Goal: Task Accomplishment & Management: Complete application form

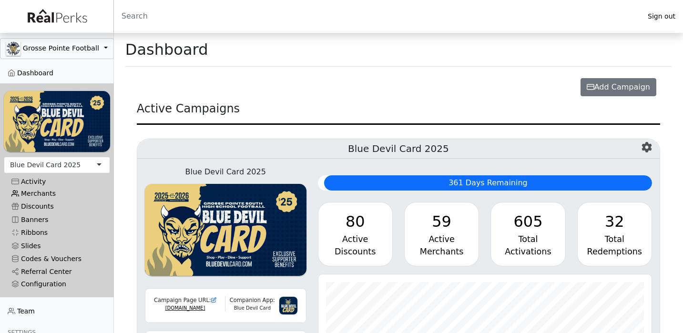
scroll to position [110, 334]
click at [45, 193] on link "Merchants" at bounding box center [57, 193] width 106 height 13
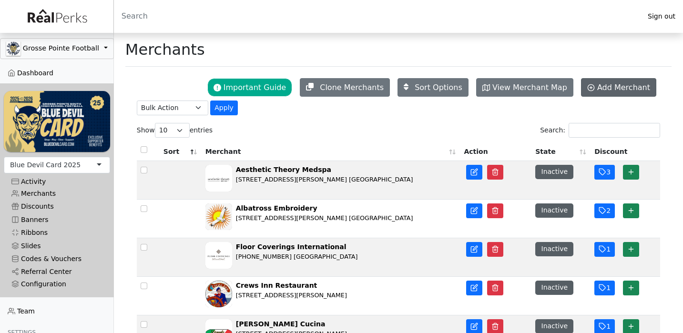
click at [595, 94] on link "Add Merchant" at bounding box center [618, 87] width 75 height 19
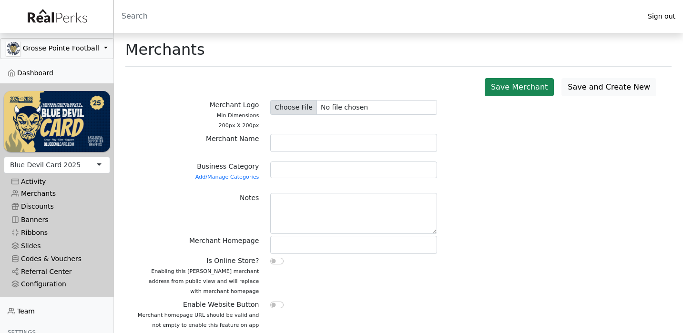
click at [286, 110] on input "file" at bounding box center [353, 107] width 167 height 15
type input "C:\fakepath\IMG_7392.jpeg"
click at [294, 107] on input "file" at bounding box center [353, 107] width 167 height 15
type input "C:\fakepath\Baby Bliss Logo.jpeg"
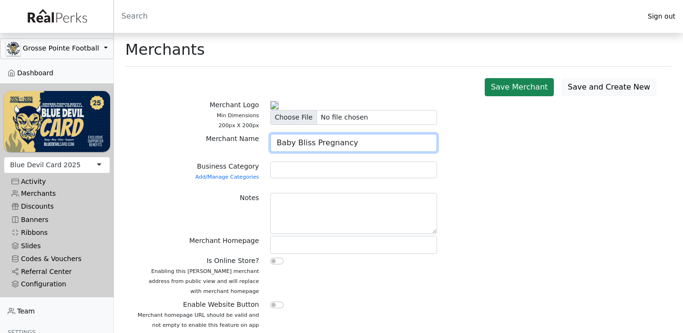
type input "Baby Bliss Pregnancy"
click at [281, 178] on div at bounding box center [353, 170] width 167 height 17
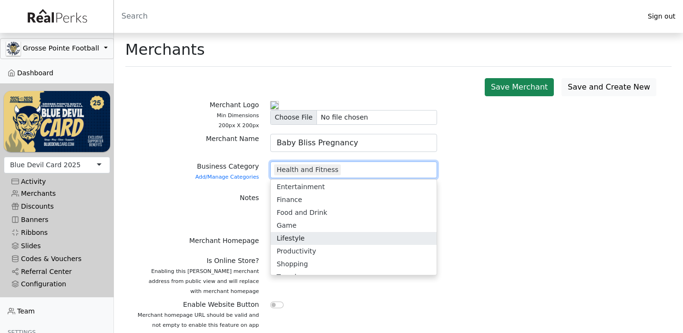
scroll to position [2, 0]
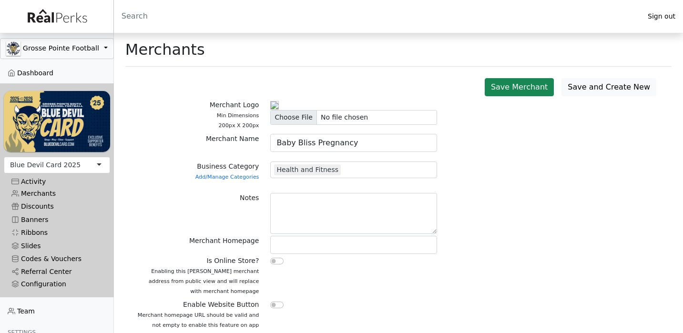
click at [489, 236] on div "Notes" at bounding box center [398, 214] width 535 height 43
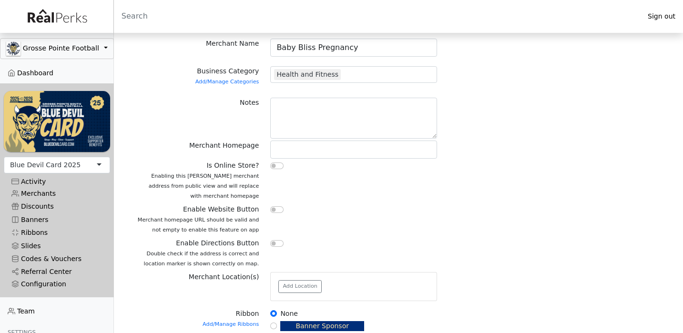
scroll to position [96, 0]
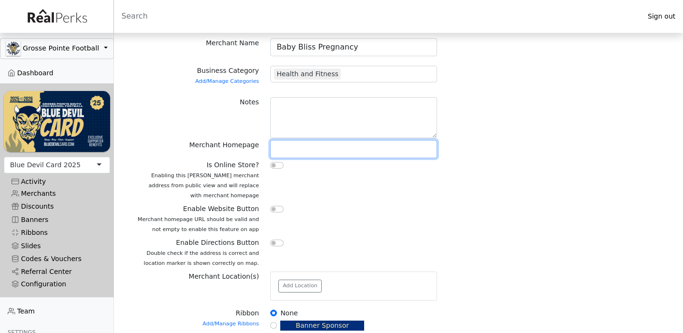
paste input "[URL][DOMAIN_NAME]"
type input "https://www.babyblisspregnancy.com"
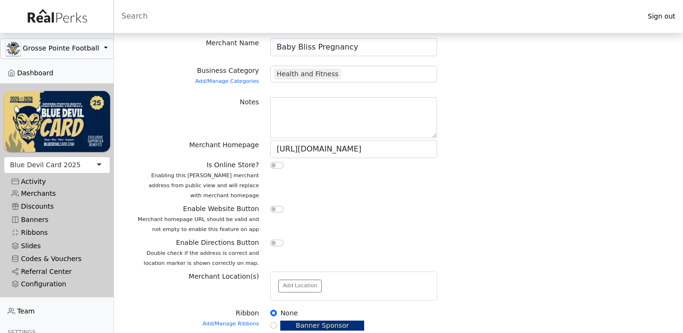
click at [275, 169] on input "checkbox" at bounding box center [276, 165] width 13 height 7
checkbox input "true"
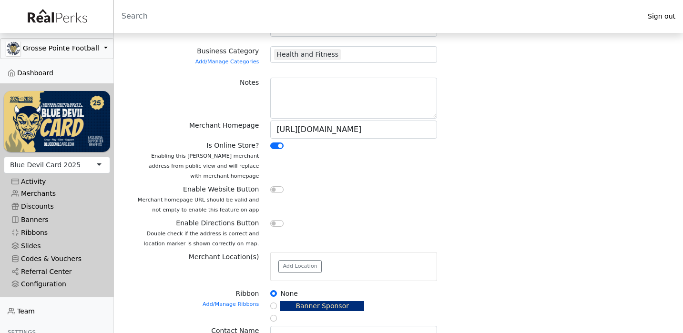
scroll to position [119, 0]
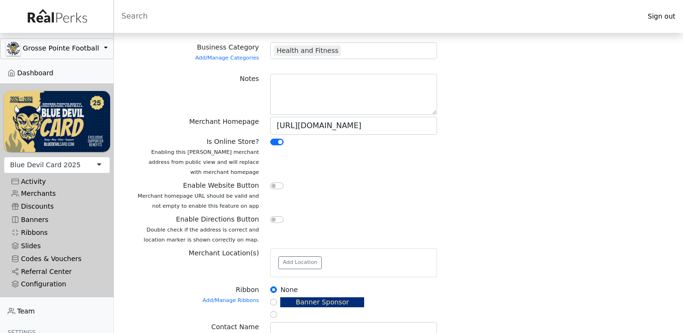
click at [276, 189] on input "checkbox" at bounding box center [276, 186] width 13 height 7
checkbox input "true"
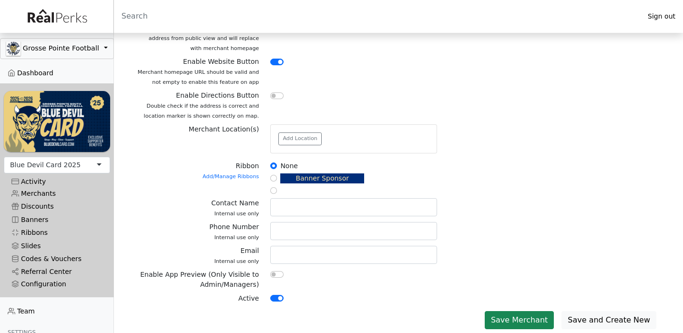
scroll to position [274, 0]
paste input "Marie Wickström"
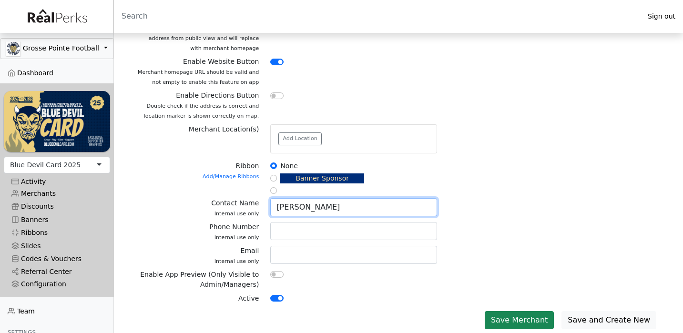
type input "Marie Wickström"
click at [323, 240] on div at bounding box center [354, 234] width 178 height 24
click at [253, 1] on header "Sign out" at bounding box center [341, 16] width 683 height 33
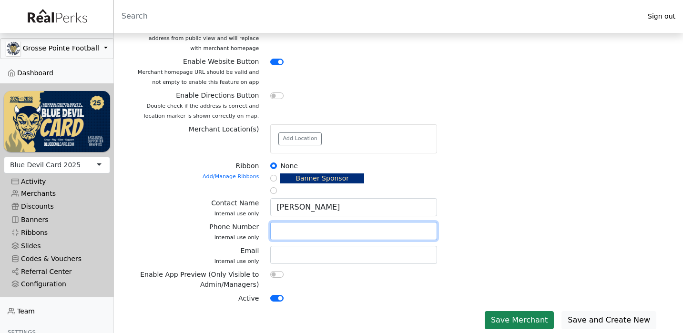
scroll to position [227, 0]
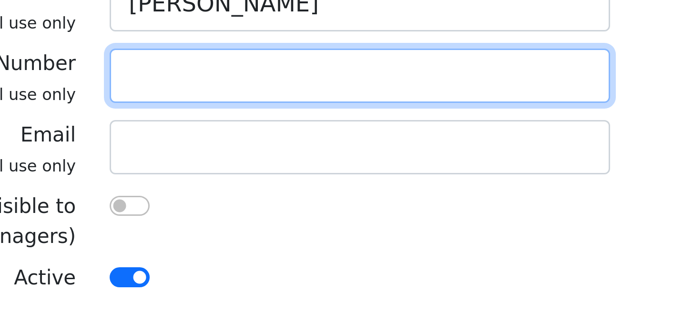
click at [270, 238] on input "text" at bounding box center [353, 247] width 167 height 18
paste input "310-770-4891"
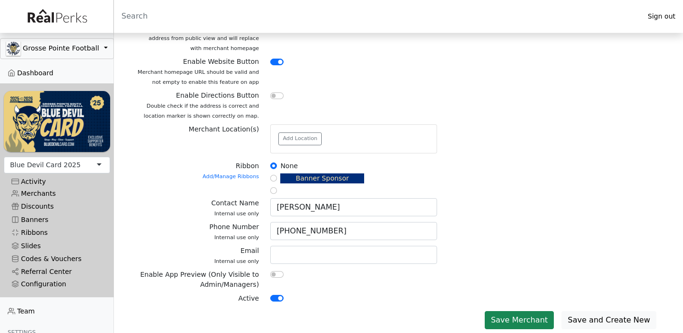
scroll to position [254, 0]
type input "310-770-4891"
click at [303, 264] on input "text" at bounding box center [353, 255] width 167 height 18
paste input "mariewickstrom@gmail.com"
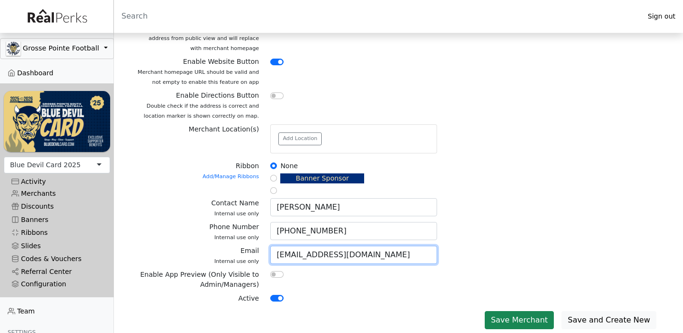
type input "mariewickstrom@gmail.com"
click at [329, 281] on div at bounding box center [353, 275] width 167 height 11
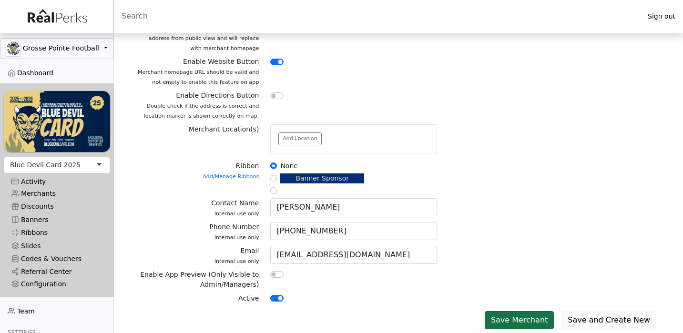
click at [508, 324] on button "Save Merchant" at bounding box center [519, 320] width 69 height 18
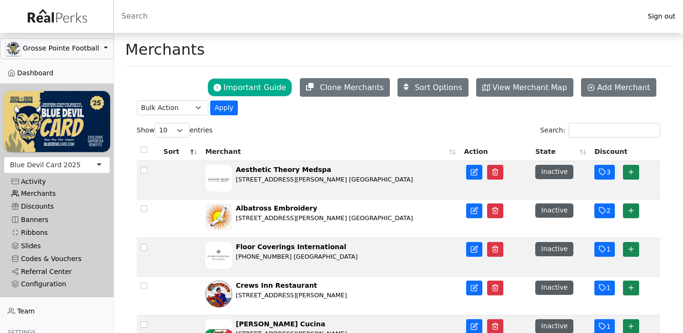
click at [50, 194] on link "Merchants" at bounding box center [57, 193] width 106 height 13
click at [586, 132] on input "Search:" at bounding box center [615, 130] width 92 height 15
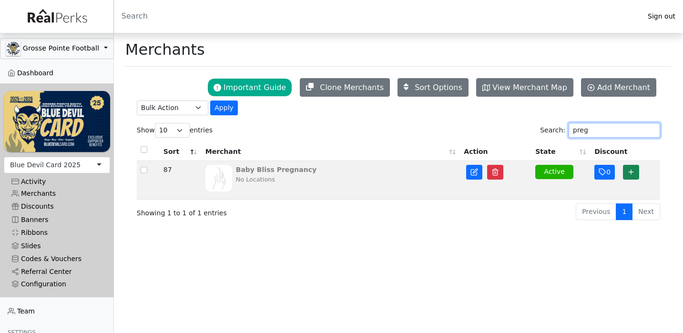
type input "preg"
click at [298, 180] on div "No Locations" at bounding box center [276, 179] width 81 height 9
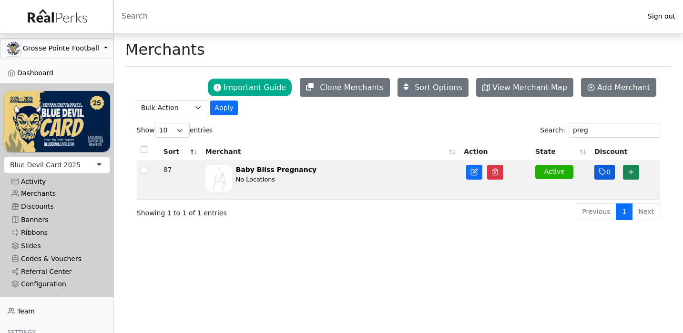
click at [604, 174] on icon "button" at bounding box center [603, 172] width 8 height 8
click at [634, 176] on icon "button" at bounding box center [631, 172] width 8 height 8
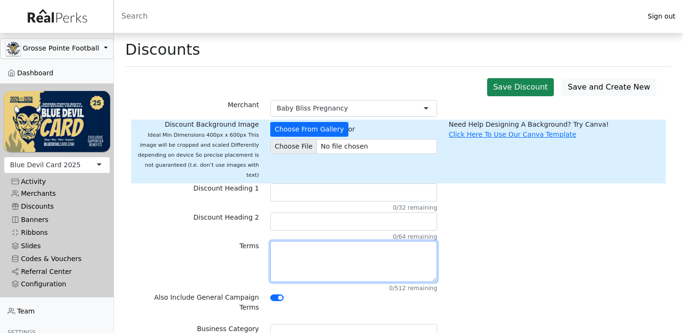
click at [284, 243] on textarea at bounding box center [353, 261] width 167 height 41
paste textarea "Take $25 off the price of a In-Home Pregnancy or Postpartum Massage. Not valid …"
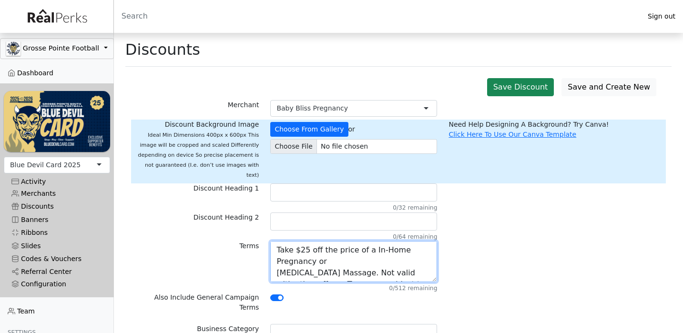
scroll to position [7, 0]
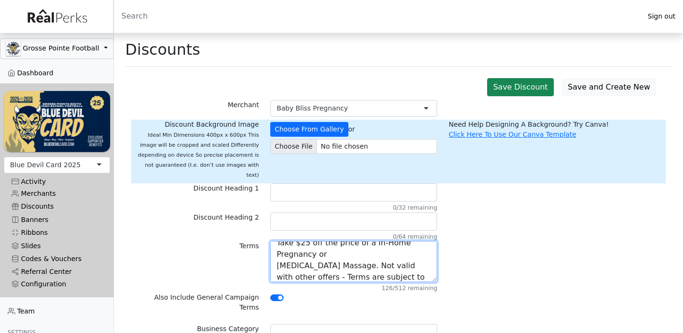
click at [291, 245] on textarea "Take $25 off the price of a In-Home Pregnancy or Postpartum Massage. Not valid …" at bounding box center [353, 261] width 167 height 41
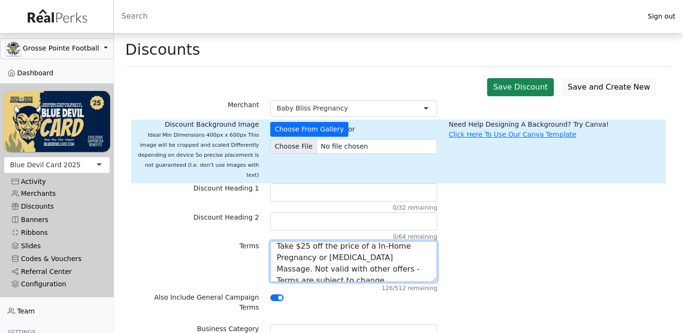
scroll to position [6, 0]
click at [360, 257] on textarea "Take $25 off the price of a In-Home Pregnancy or Postpartum Massage. Not valid …" at bounding box center [353, 261] width 167 height 41
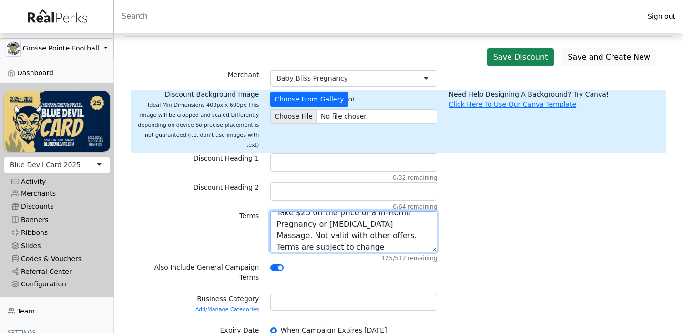
scroll to position [49, 0]
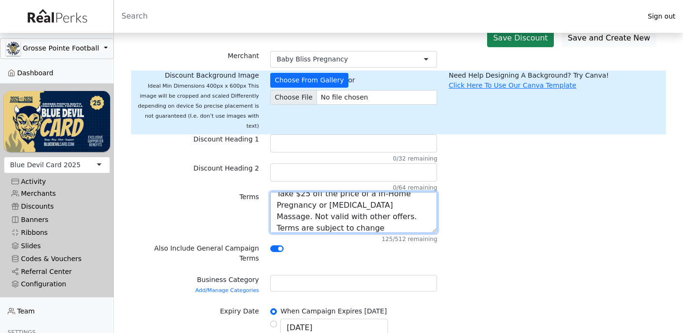
type textarea "Take $25 off the price of a In-Home Pregnancy or Postpartum Massage. Not valid …"
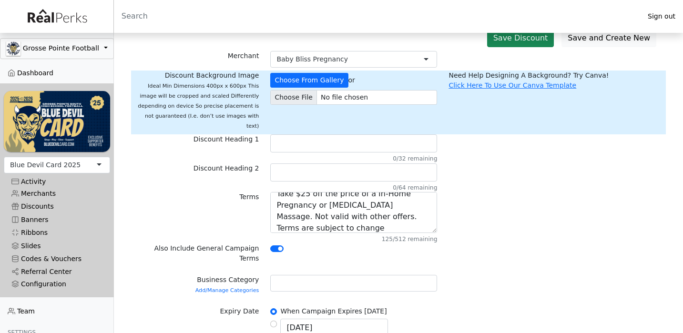
click at [330, 275] on div at bounding box center [353, 283] width 167 height 17
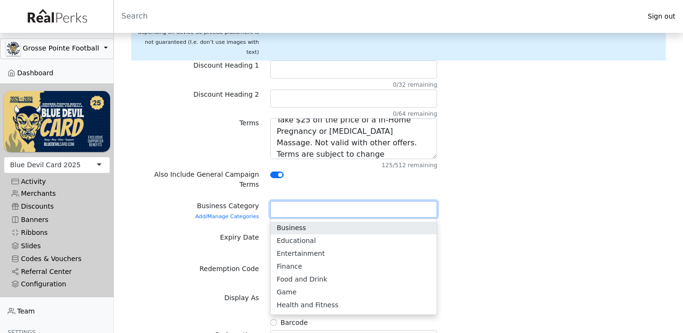
scroll to position [124, 0]
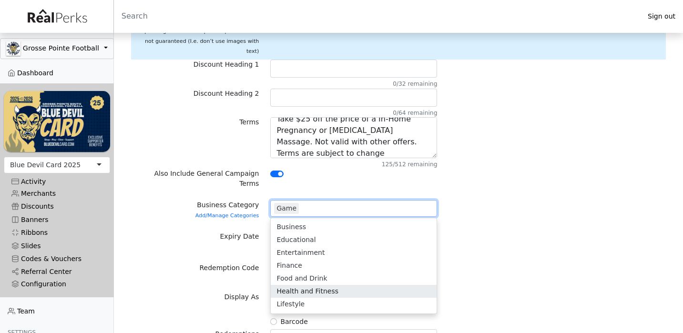
drag, startPoint x: 323, startPoint y: 275, endPoint x: 321, endPoint y: 268, distance: 7.4
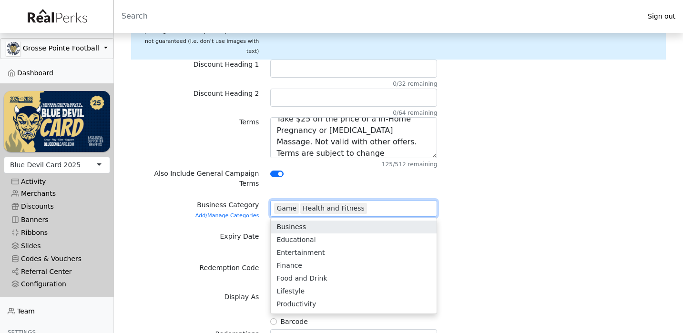
click at [289, 203] on div "Game" at bounding box center [286, 208] width 25 height 11
click at [247, 232] on label "Expiry Date" at bounding box center [239, 237] width 39 height 10
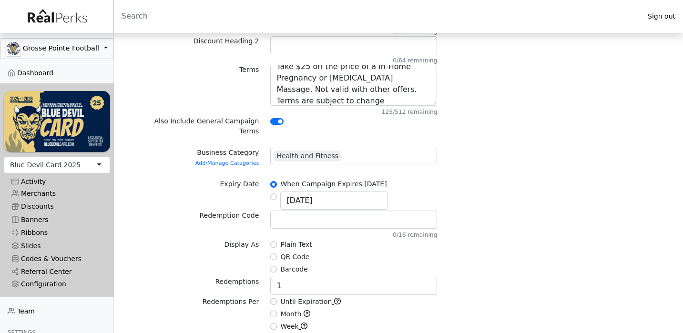
scroll to position [183, 0]
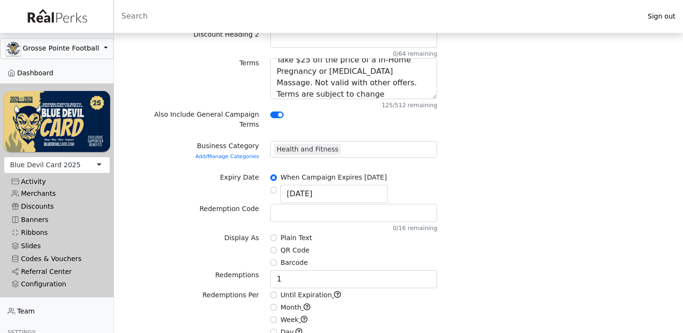
click at [272, 234] on input "Plain Text" at bounding box center [273, 237] width 7 height 7
radio input "true"
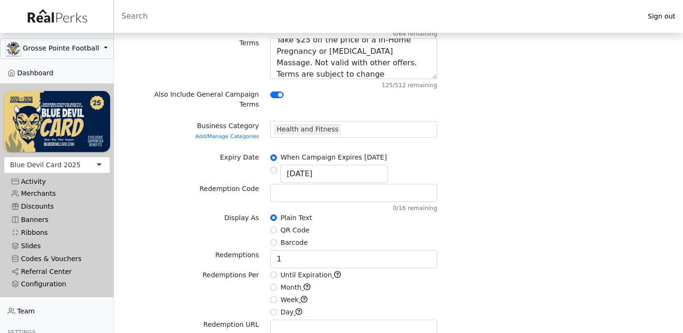
scroll to position [204, 0]
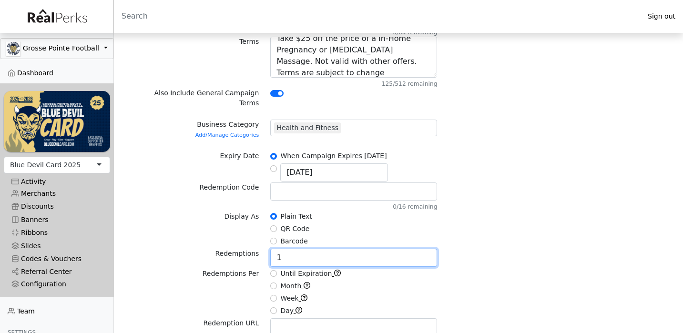
click at [288, 249] on input "1" at bounding box center [353, 258] width 167 height 18
type input "3"
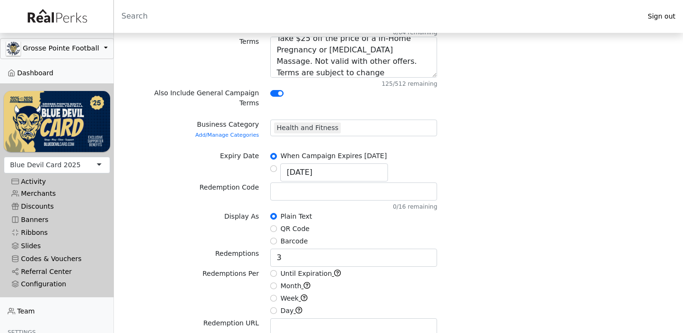
click at [272, 270] on input "Until Expiration" at bounding box center [273, 273] width 7 height 7
radio input "true"
click at [392, 294] on div "Week" at bounding box center [353, 299] width 167 height 11
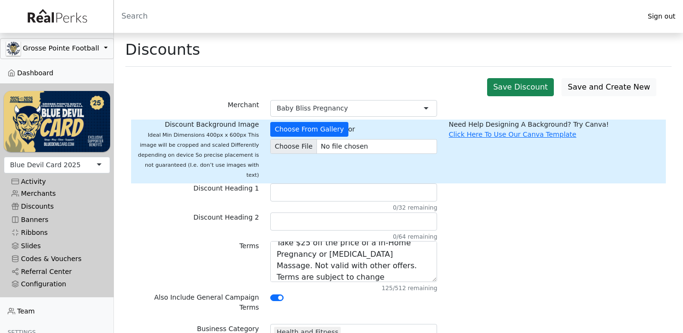
scroll to position [0, 0]
click at [297, 130] on button "Choose From Gallery" at bounding box center [309, 129] width 78 height 15
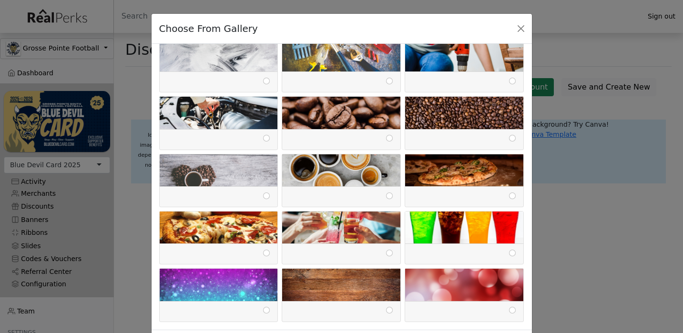
scroll to position [1848, 0]
click at [610, 246] on div "Choose From Gallery Close" at bounding box center [341, 166] width 683 height 333
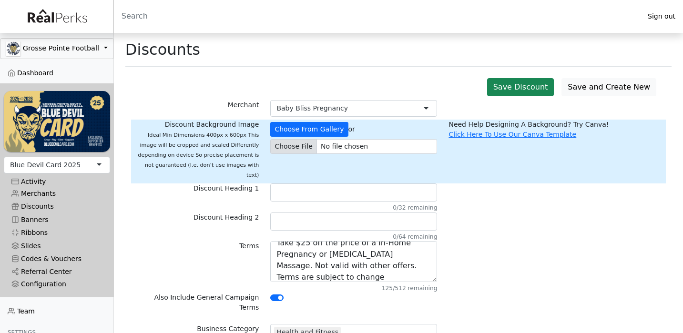
click at [295, 144] on input "file" at bounding box center [353, 146] width 167 height 15
type input "C:\fakepath\Screenshot 2025-08-26 at 3.54.08 PM.png"
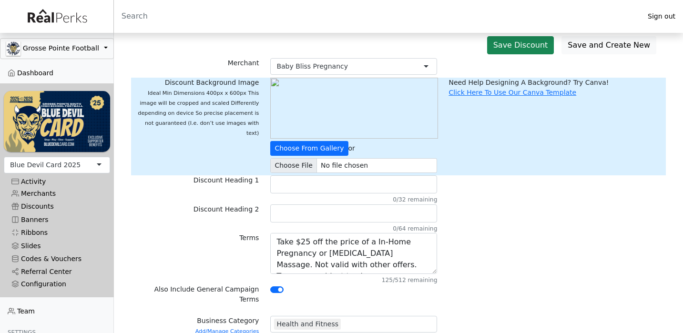
scroll to position [0, 0]
click at [296, 244] on textarea "Take $25 off the price of a In-Home Pregnancy or Postpartum Massage. Not valid …" at bounding box center [353, 253] width 167 height 41
drag, startPoint x: 296, startPoint y: 244, endPoint x: 316, endPoint y: 244, distance: 19.5
click at [316, 244] on textarea "Take $25 off the price of a In-Home Pregnancy or Postpartum Massage. Not valid …" at bounding box center [353, 253] width 167 height 41
click at [296, 185] on input "text" at bounding box center [353, 184] width 167 height 18
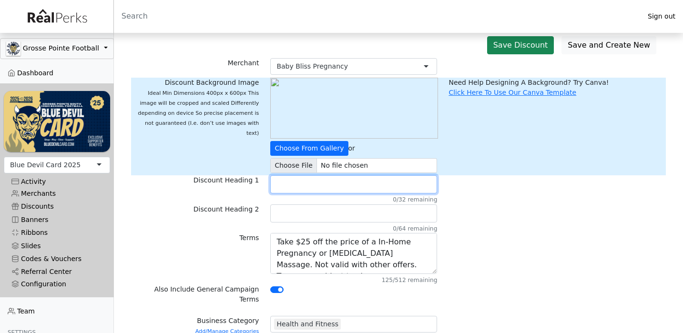
paste input "$25 off"
click at [309, 192] on input "$25 off in-home massage" at bounding box center [353, 184] width 167 height 18
click at [309, 187] on input "$25 off in-home massage" at bounding box center [353, 184] width 167 height 18
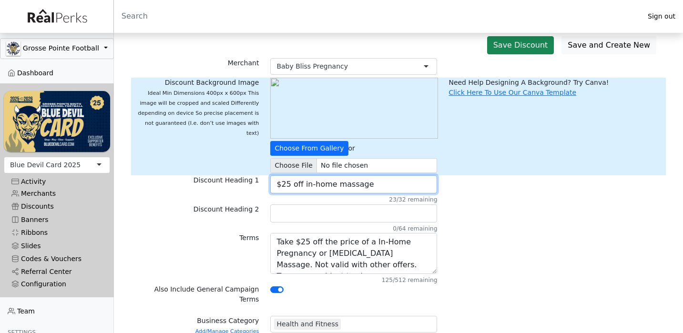
click at [309, 187] on input "$25 off in-home massage" at bounding box center [353, 184] width 167 height 18
type input "$25 off in-home massage"
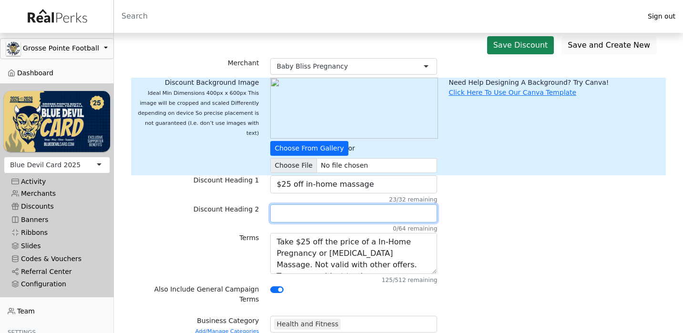
click at [299, 212] on input "text" at bounding box center [353, 213] width 167 height 18
paste input "$25 off in-home massage"
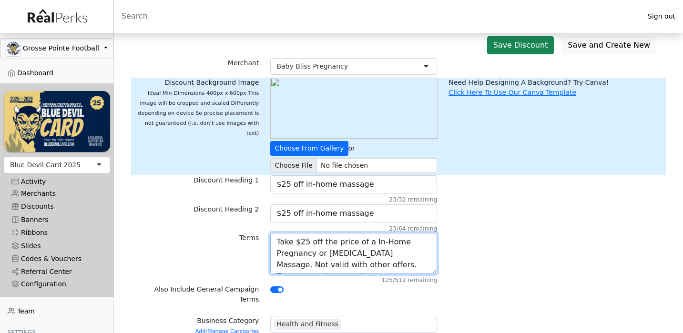
click at [370, 244] on textarea "Take $25 off the price of a In-Home Pregnancy or Postpartum Massage. Not valid …" at bounding box center [353, 253] width 167 height 41
drag, startPoint x: 370, startPoint y: 244, endPoint x: 382, endPoint y: 253, distance: 15.3
click at [382, 253] on textarea "Take $25 off the price of a In-Home Pregnancy or Postpartum Massage. Not valid …" at bounding box center [353, 253] width 167 height 41
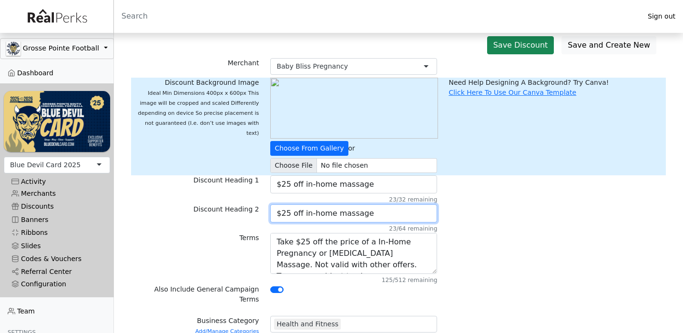
click at [305, 214] on input "$25 off in-home massage" at bounding box center [353, 213] width 167 height 18
drag, startPoint x: 305, startPoint y: 214, endPoint x: 376, endPoint y: 221, distance: 70.8
click at [376, 221] on input "$25 off in-home massage" at bounding box center [353, 213] width 167 height 18
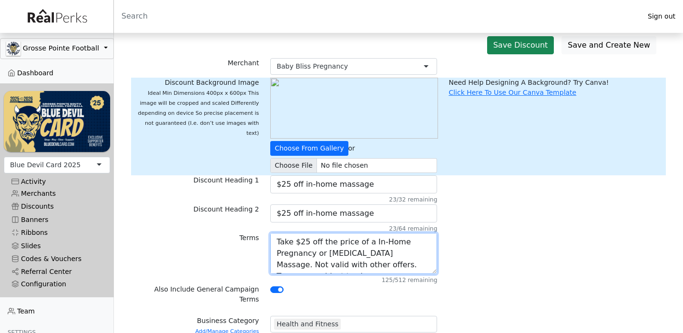
click at [371, 242] on textarea "Take $25 off the price of a In-Home Pregnancy or Postpartum Massage. Not valid …" at bounding box center [353, 253] width 167 height 41
drag, startPoint x: 371, startPoint y: 242, endPoint x: 373, endPoint y: 249, distance: 6.8
click at [373, 249] on textarea "Take $25 off the price of a In-Home Pregnancy or Postpartum Massage. Not valid …" at bounding box center [353, 253] width 167 height 41
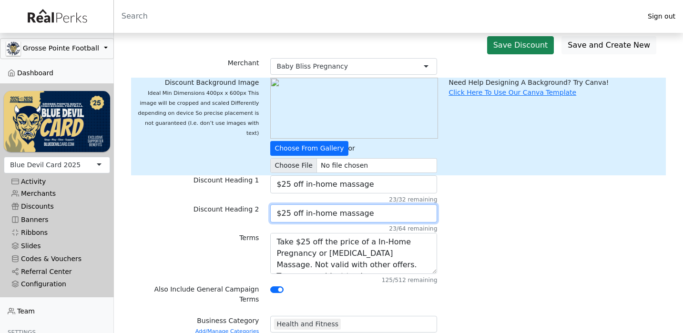
click at [306, 215] on input "$25 off in-home massage" at bounding box center [353, 213] width 167 height 18
drag, startPoint x: 306, startPoint y: 215, endPoint x: 355, endPoint y: 217, distance: 49.6
click at [355, 217] on input "$25 off in-home massage" at bounding box center [353, 213] width 167 height 18
paste input "In-Home Pregnancy or Postpartum M"
type input "$25 off In-Home Pregnancy or Postpartum Massage"
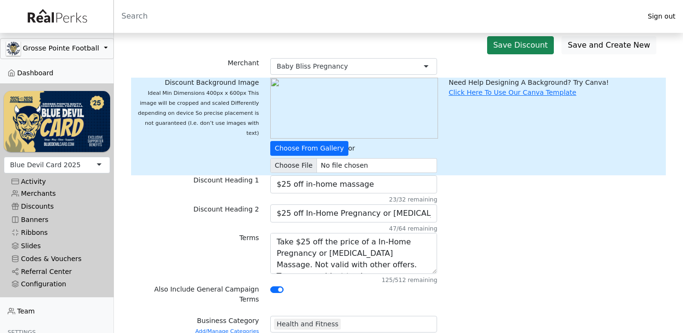
click at [484, 288] on div "Also Include General Campaign Terms" at bounding box center [398, 297] width 535 height 24
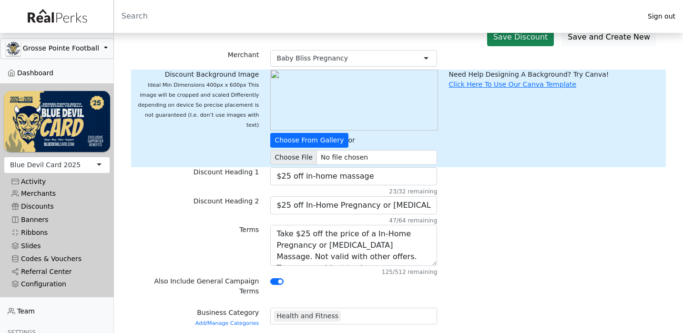
scroll to position [51, 0]
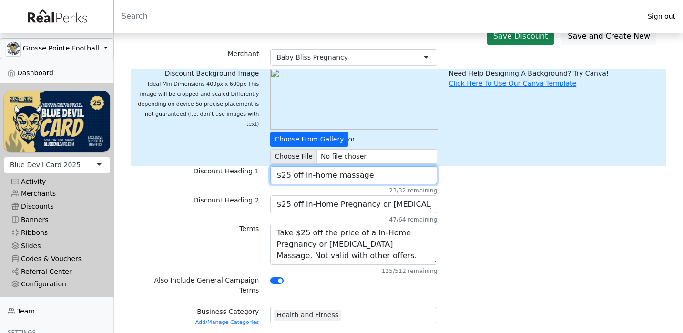
click at [306, 175] on input "$25 off in-home massage" at bounding box center [353, 175] width 167 height 18
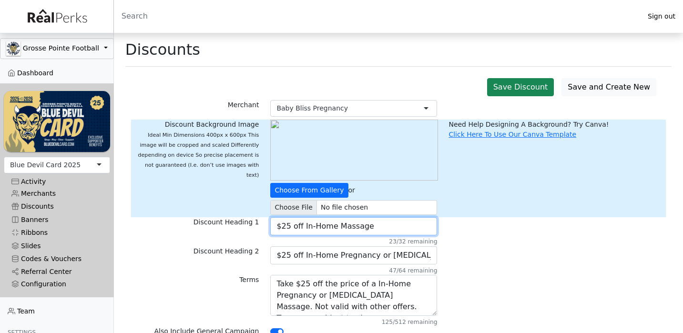
scroll to position [0, 0]
type input "$25 off In-Home Massage"
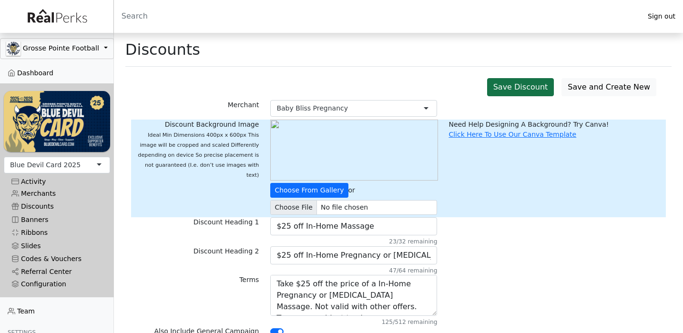
click at [547, 89] on button "Save Discount" at bounding box center [520, 87] width 67 height 18
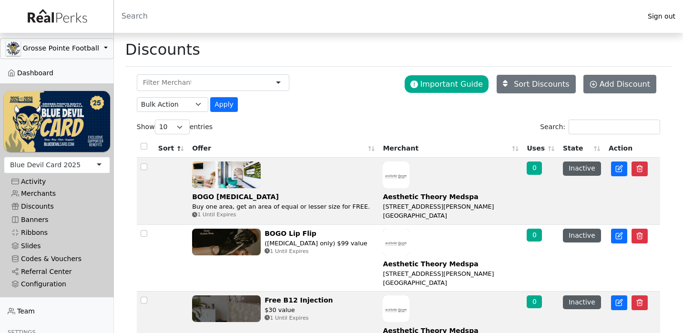
scroll to position [10, 0]
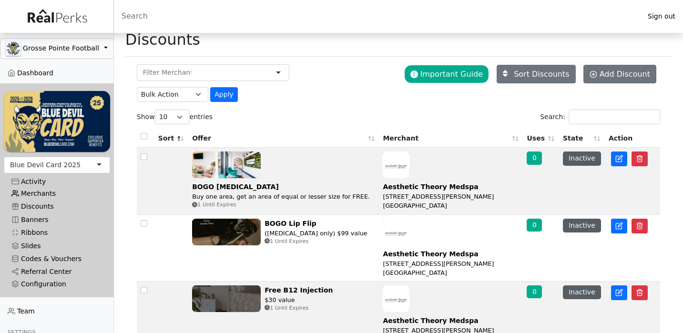
click at [30, 187] on link "Merchants" at bounding box center [57, 193] width 106 height 13
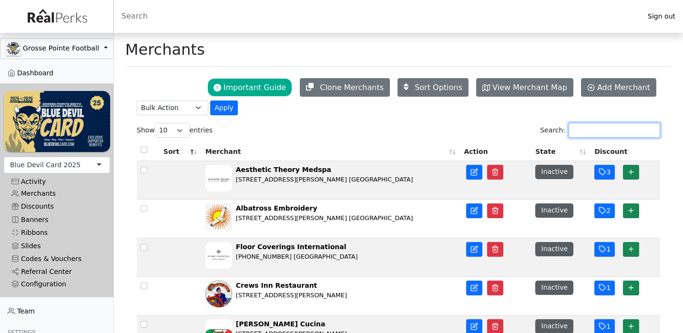
click at [582, 132] on input "Search:" at bounding box center [615, 130] width 92 height 15
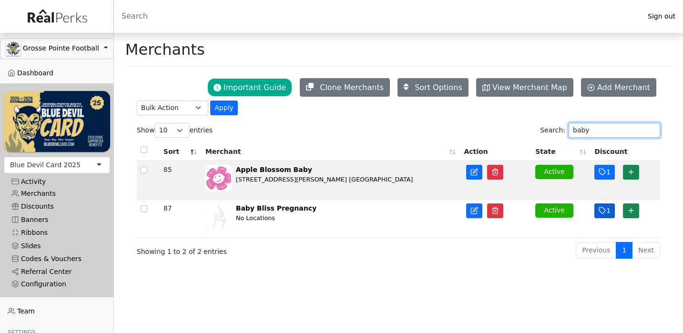
type input "baby"
click at [600, 213] on icon "button" at bounding box center [602, 211] width 6 height 6
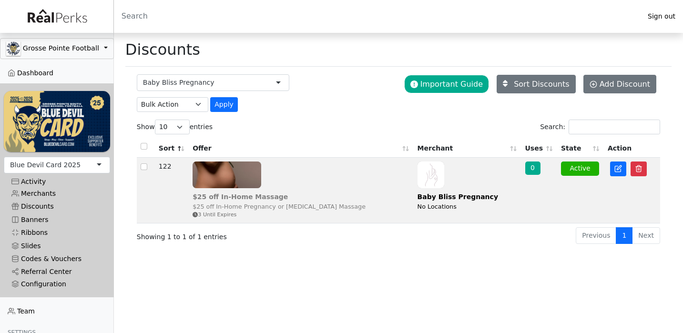
click at [329, 211] on div "3 Until Expires" at bounding box center [279, 215] width 173 height 8
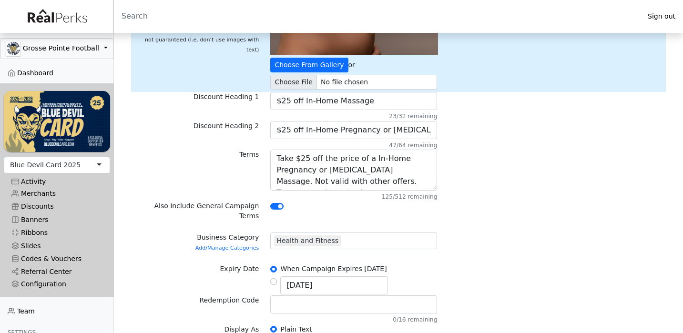
scroll to position [127, 0]
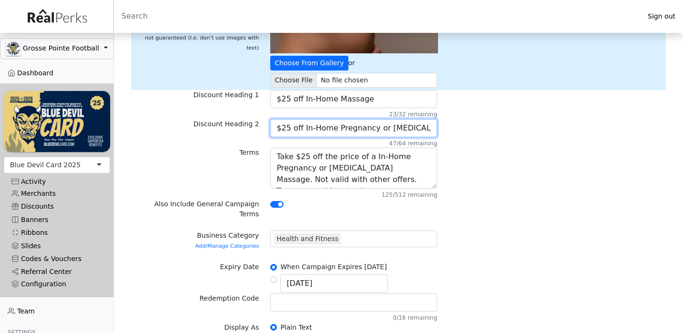
click at [276, 128] on input "$25 off In-Home Pregnancy or Postpartum Massage" at bounding box center [353, 128] width 167 height 18
drag, startPoint x: 276, startPoint y: 128, endPoint x: 327, endPoint y: 122, distance: 50.8
click at [328, 123] on input "$25 off In-Home Pregnancy or Postpartum Massage" at bounding box center [353, 128] width 167 height 18
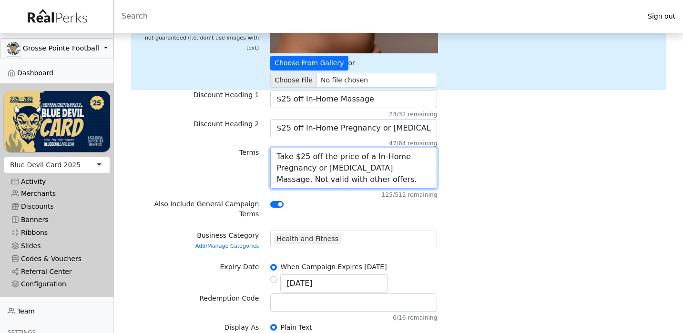
scroll to position [11, 0]
drag, startPoint x: 356, startPoint y: 181, endPoint x: 502, endPoint y: 213, distance: 149.4
click at [502, 213] on form "Merchant Baby Bliss Pregnancy Baby Bliss Pregnancy 313 Lacrosse Aesthetic Theor…" at bounding box center [398, 225] width 523 height 504
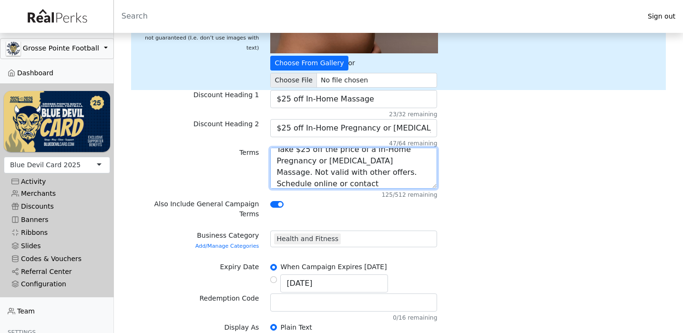
paste textarea "310-770-4891 babyblisspregnancy@gmail.com"
click at [372, 174] on textarea "Take $25 off the price of a In-Home Pregnancy or Postpartum Massage. Not valid …" at bounding box center [353, 168] width 167 height 41
click at [410, 161] on textarea "Take $25 off the price of a In-Home Pregnancy or Postpartum Massage. Not valid …" at bounding box center [353, 168] width 167 height 41
click at [397, 185] on textarea "Take $25 off the price of a In-Home Pregnancy or Postpartum Massage. Not valid …" at bounding box center [353, 168] width 167 height 41
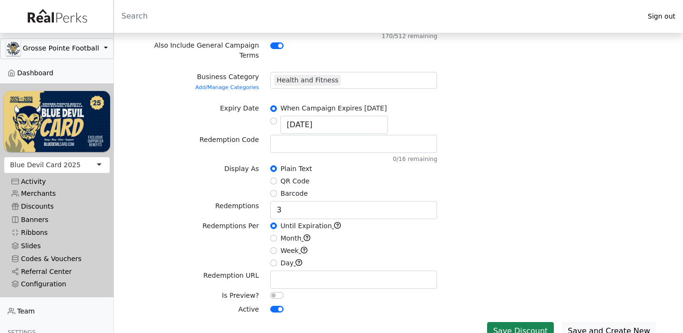
scroll to position [285, 0]
type textarea "Take $25 off the price of a In-Home Pregnancy or Postpartum Massage. Not valid …"
click at [311, 271] on input "text" at bounding box center [353, 280] width 167 height 18
paste input "https://www.babyblisspregnancy.com"
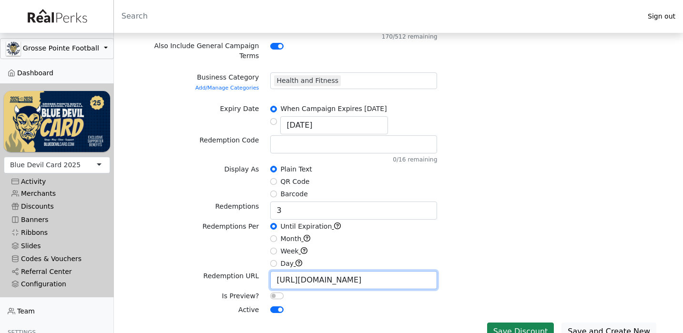
type input "https://www.babyblisspregnancy.com"
click at [344, 291] on div at bounding box center [353, 296] width 167 height 11
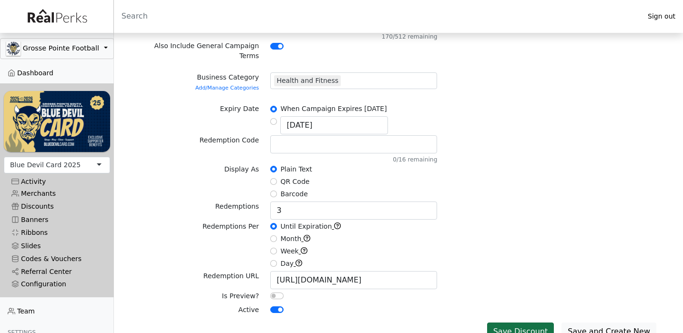
click at [523, 323] on button "Save Discount" at bounding box center [520, 332] width 67 height 18
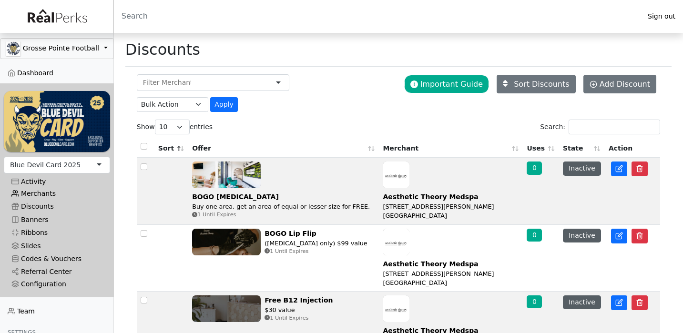
click at [48, 193] on link "Merchants" at bounding box center [57, 193] width 106 height 13
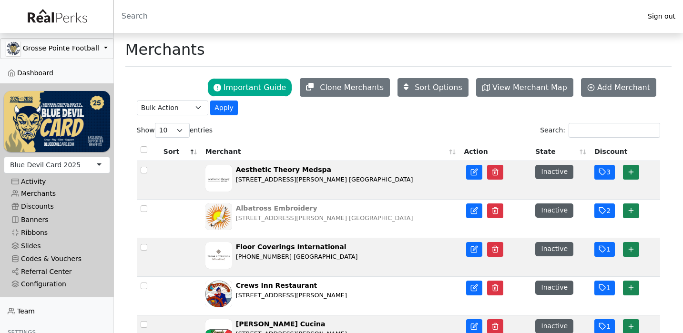
scroll to position [3, 0]
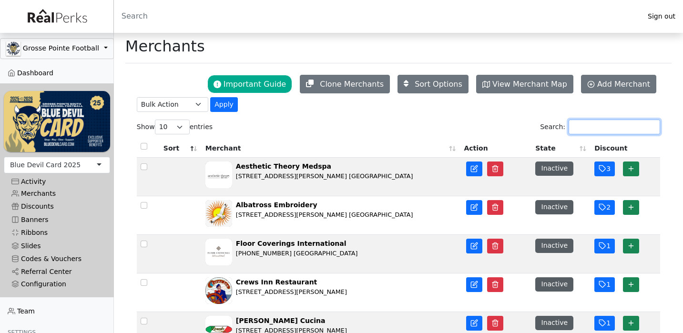
click at [577, 127] on input "Search:" at bounding box center [615, 127] width 92 height 15
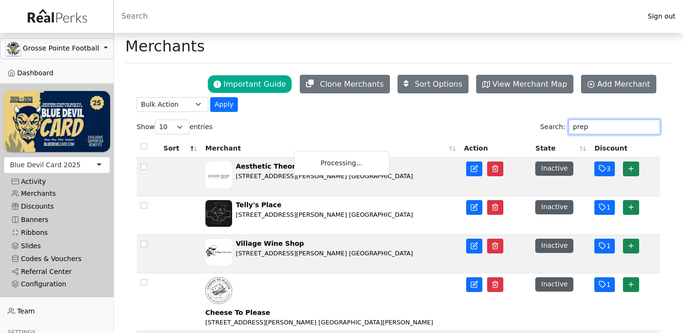
scroll to position [0, 0]
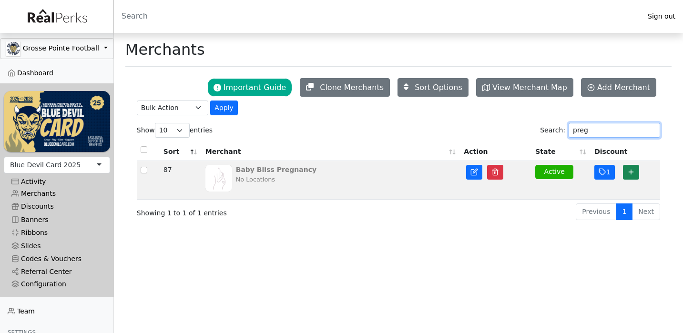
type input "preg"
click at [232, 194] on div "Baby Bliss Pregnancy No Locations" at bounding box center [330, 180] width 251 height 31
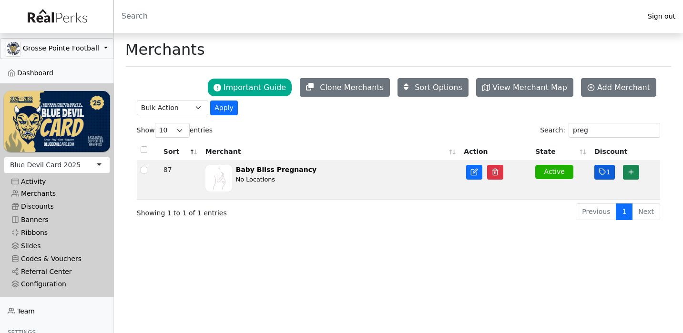
click at [603, 173] on icon "button" at bounding box center [603, 172] width 8 height 8
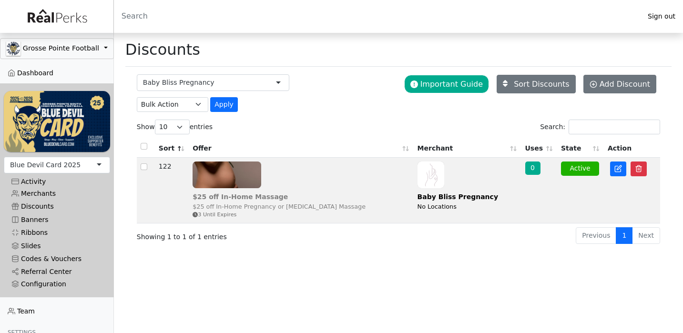
click at [366, 202] on div "$25 off In-Home Pregnancy or [MEDICAL_DATA] Massage" at bounding box center [279, 206] width 173 height 9
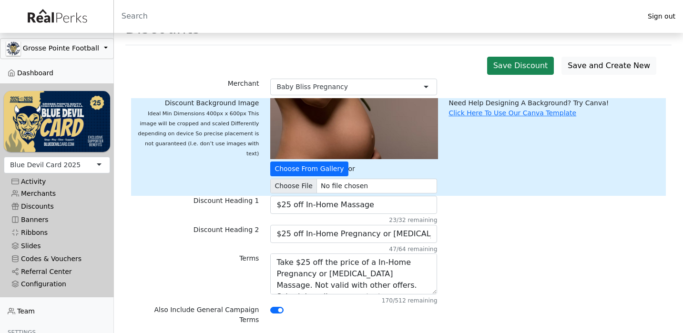
scroll to position [61, 0]
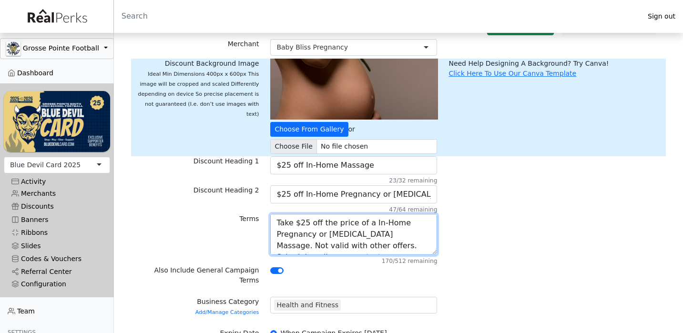
click at [401, 239] on textarea "Take $25 off the price of a In-Home Pregnancy or Postpartum Massage. Not valid …" at bounding box center [353, 234] width 167 height 41
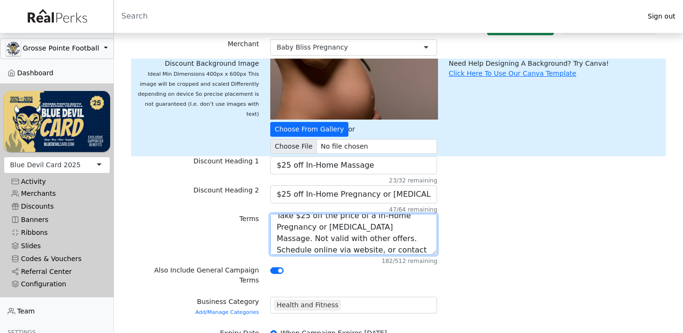
type textarea "Take $25 off the price of a In-Home Pregnancy or Postpartum Massage. Not valid …"
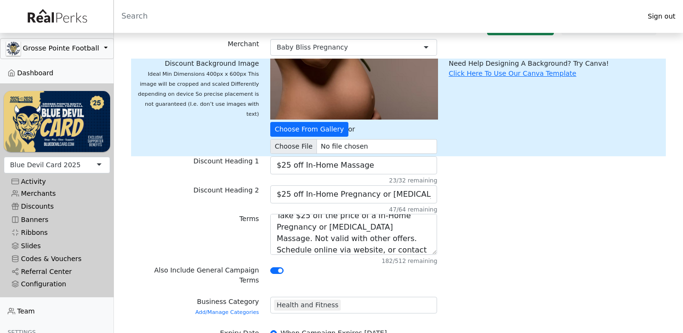
click at [496, 247] on div "Terms Take $25 off the price of a In-Home Pregnancy or Postpartum Massage. Not …" at bounding box center [398, 239] width 535 height 51
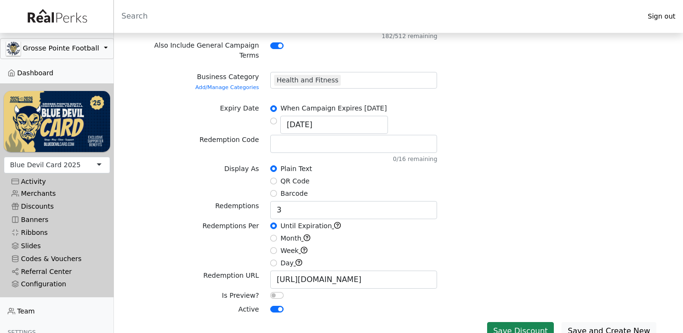
scroll to position [285, 0]
click at [519, 323] on button "Save Discount" at bounding box center [520, 332] width 67 height 18
